Goal: Transaction & Acquisition: Purchase product/service

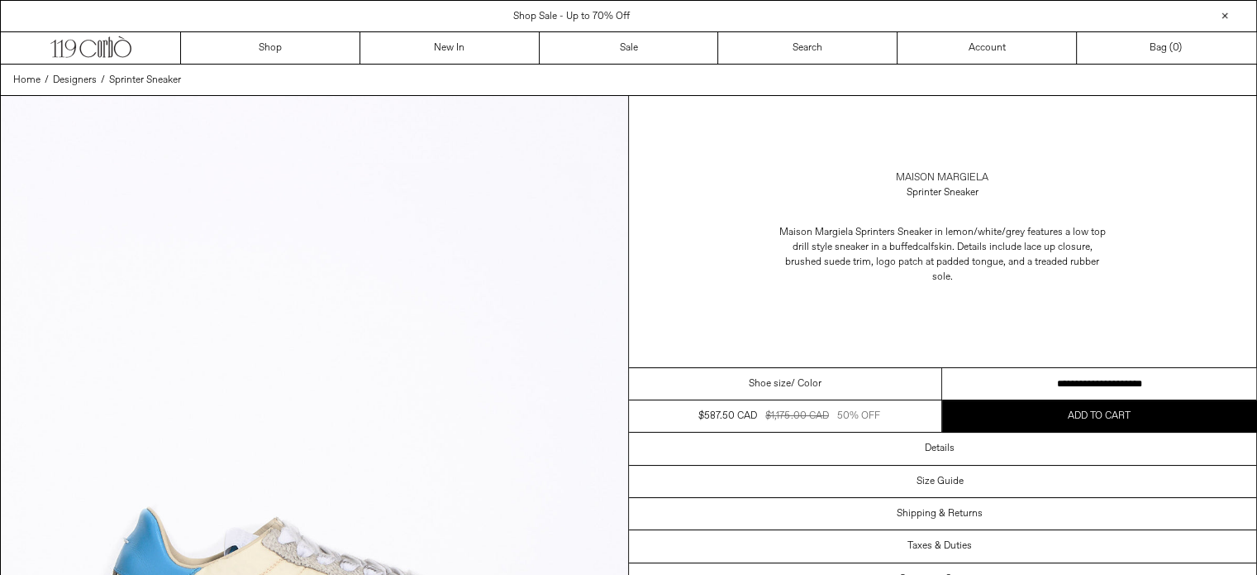
click at [926, 173] on link "Maison Margiela" at bounding box center [942, 177] width 93 height 15
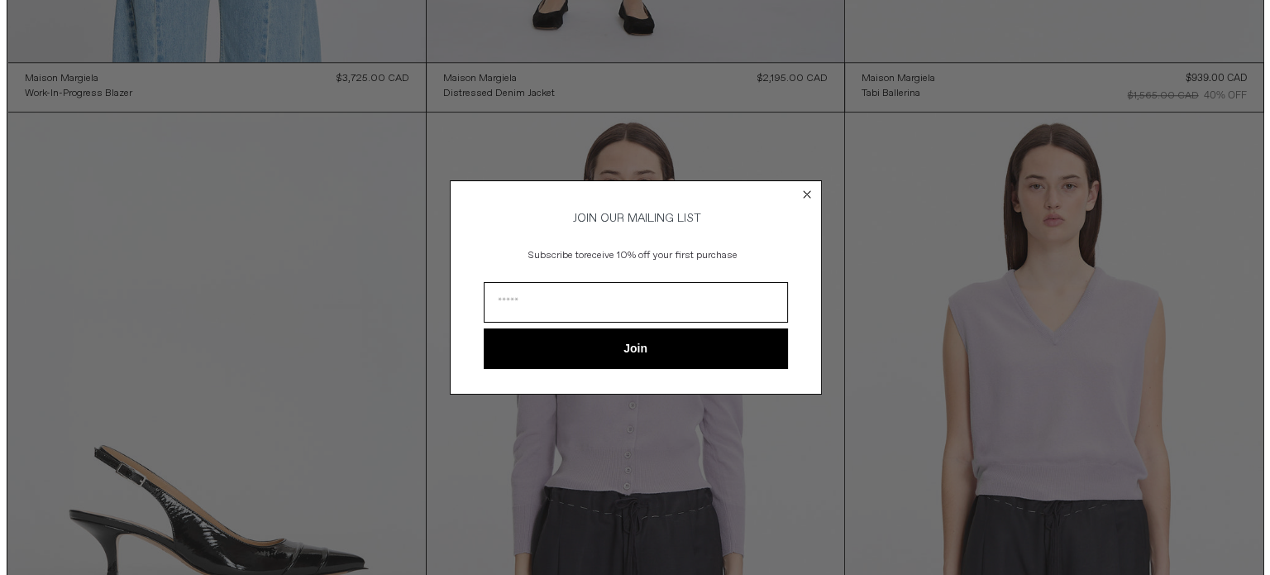
scroll to position [1345, 0]
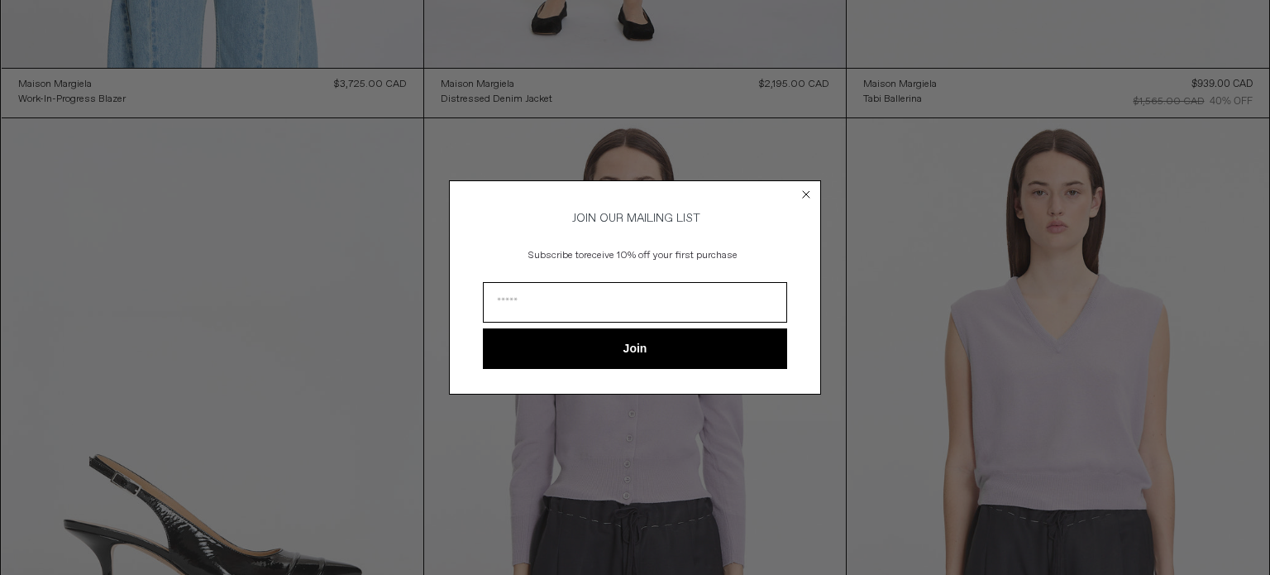
click at [800, 193] on circle "Close dialog" at bounding box center [807, 195] width 16 height 16
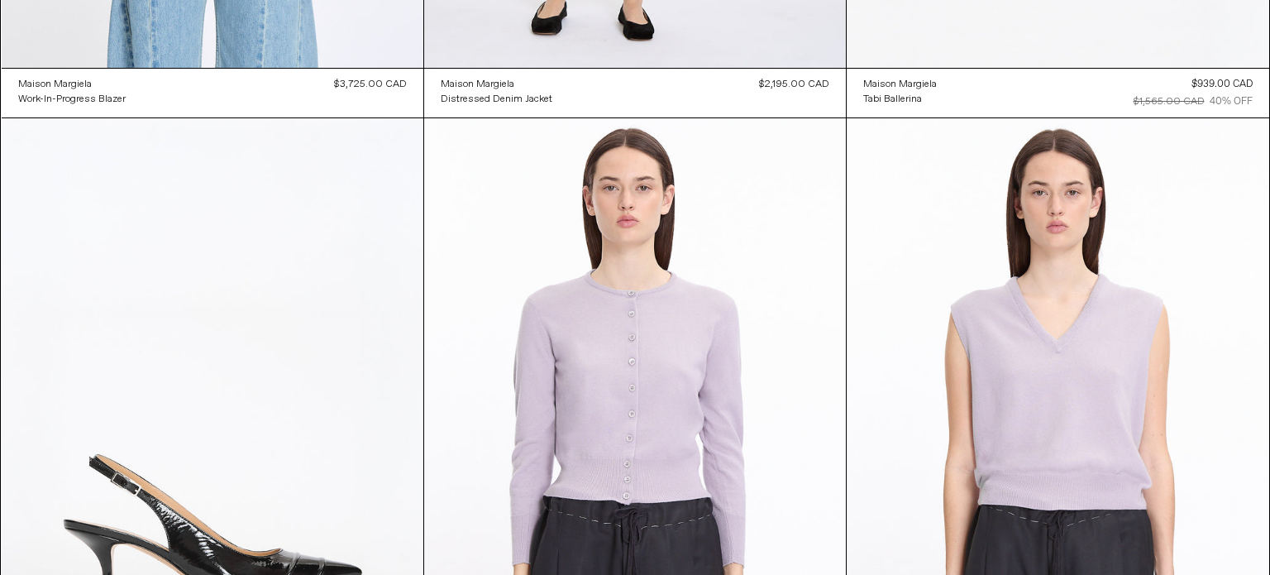
click at [807, 212] on circle "Close dialog" at bounding box center [807, 220] width 16 height 16
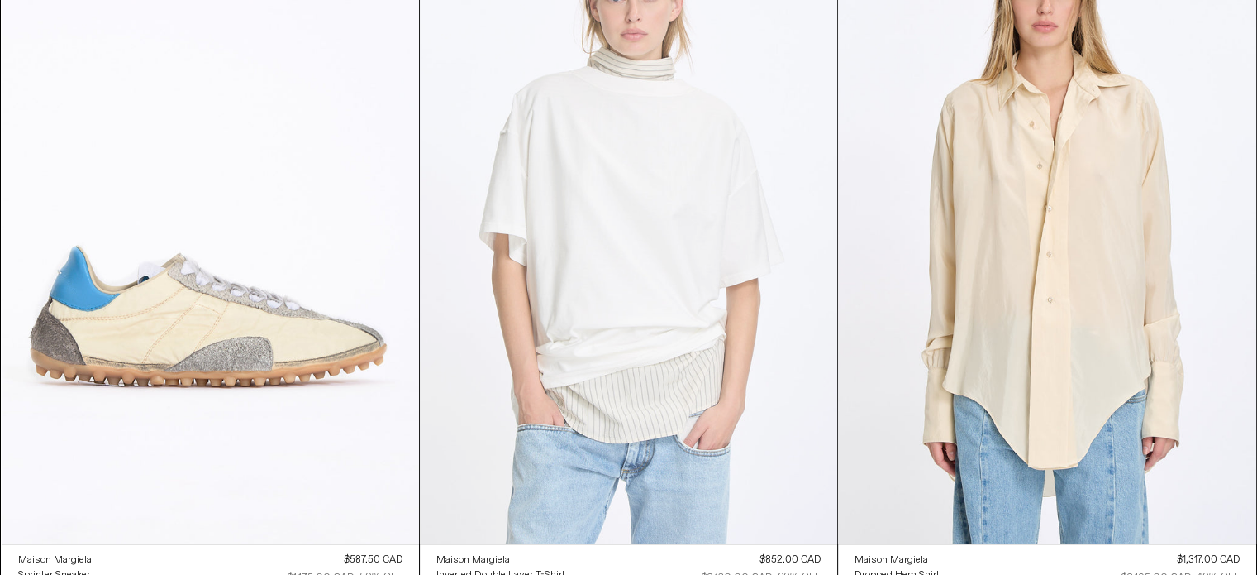
scroll to position [181, 0]
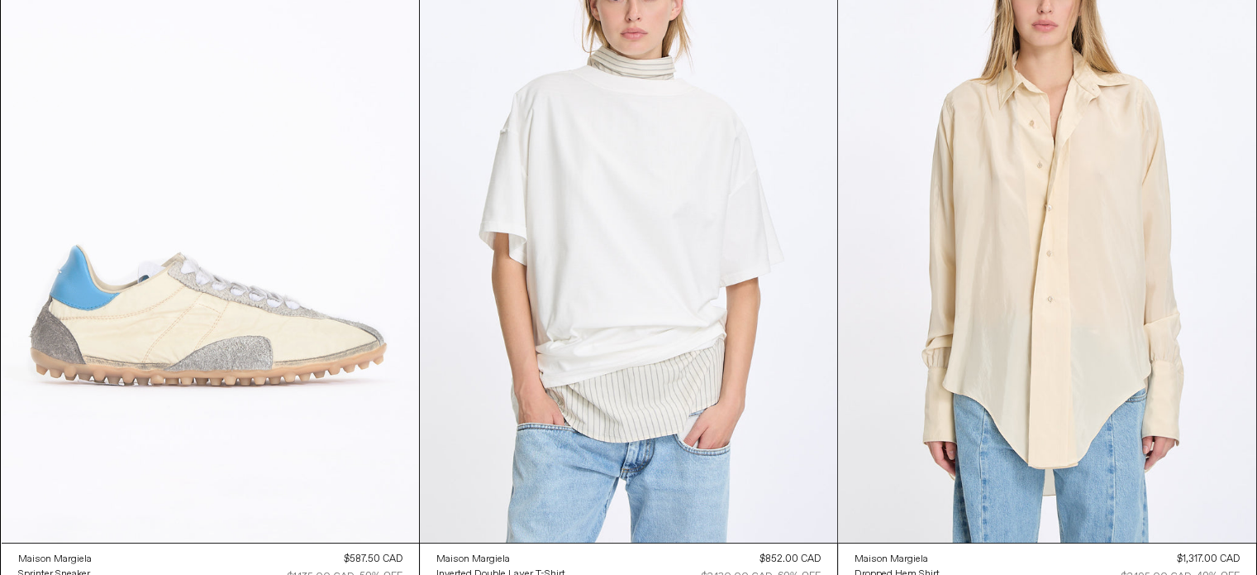
click at [238, 347] on at bounding box center [210, 229] width 417 height 627
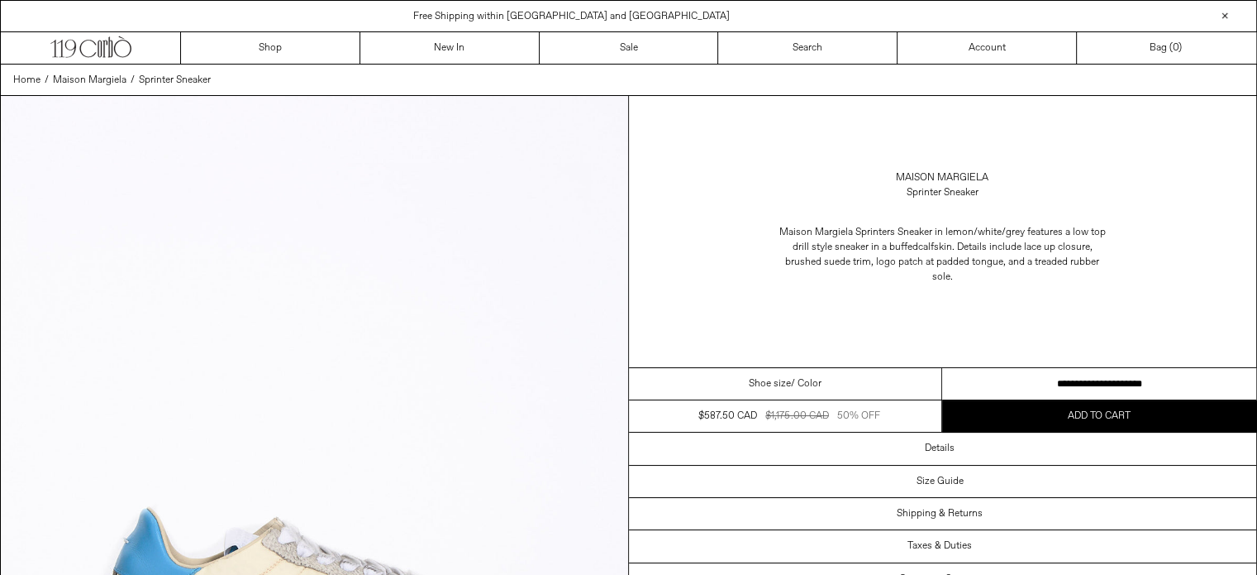
click at [795, 376] on span "/ Color" at bounding box center [806, 383] width 31 height 15
click at [1018, 377] on select "**********" at bounding box center [1099, 384] width 314 height 32
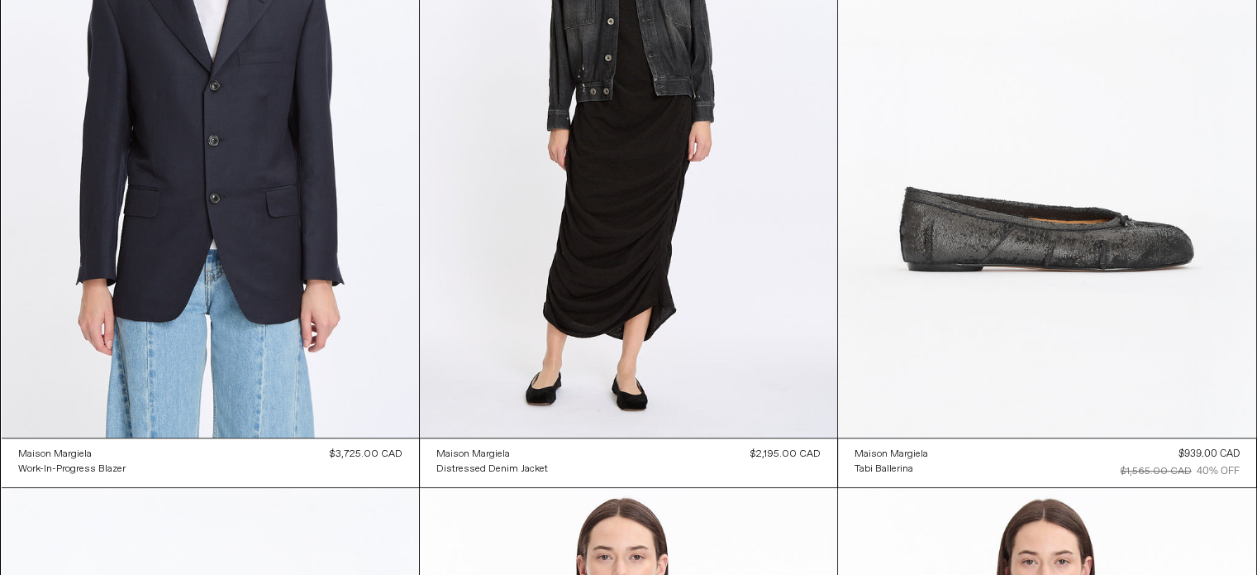
scroll to position [962, 0]
